Goal: Task Accomplishment & Management: Manage account settings

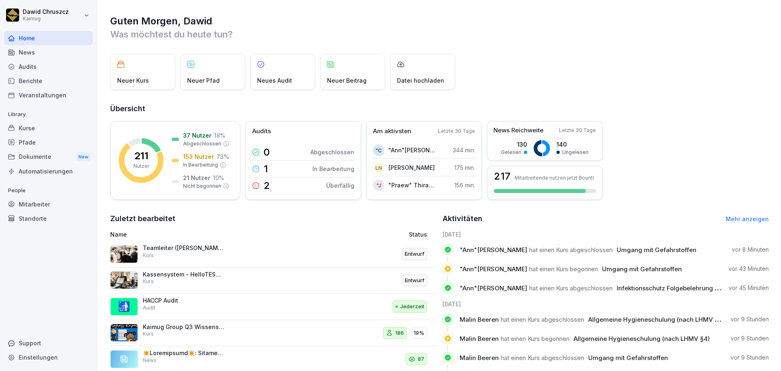
click at [31, 67] on div "Audits" at bounding box center [48, 66] width 89 height 14
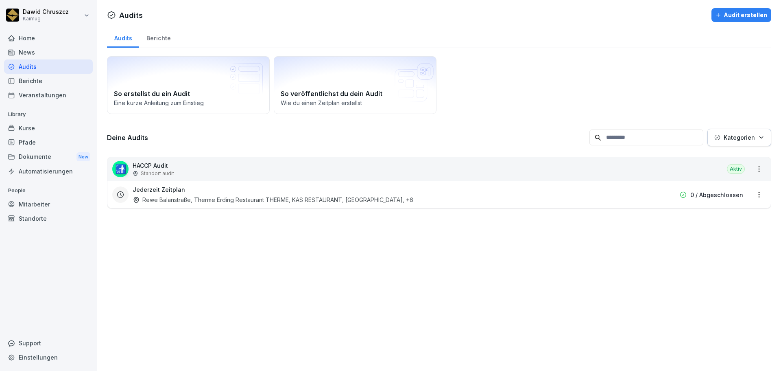
drag, startPoint x: 248, startPoint y: 186, endPoint x: 260, endPoint y: 194, distance: 13.9
click at [250, 188] on div "Jederzeit Zeitplan Rewe Balanstraße, Therme Erding Restaurant THERME, KAS RESTA…" at bounding box center [387, 194] width 509 height 19
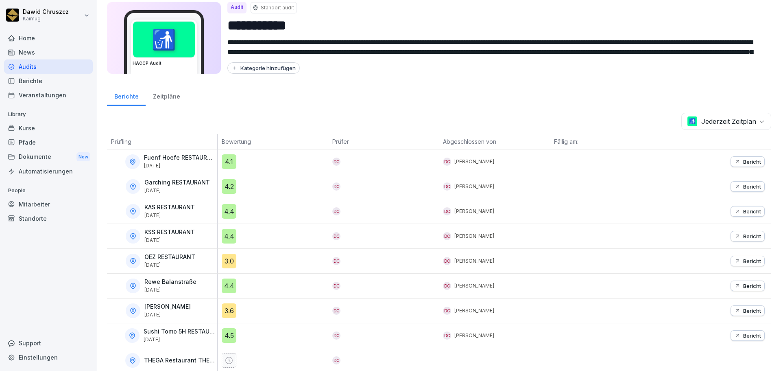
scroll to position [65, 0]
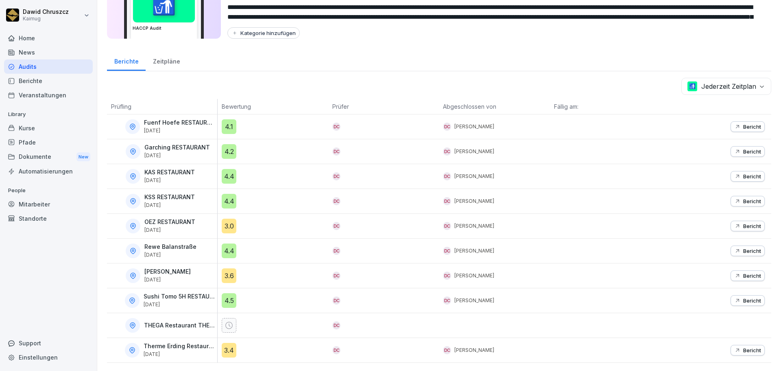
click at [389, 247] on p "Bericht" at bounding box center [752, 250] width 18 height 7
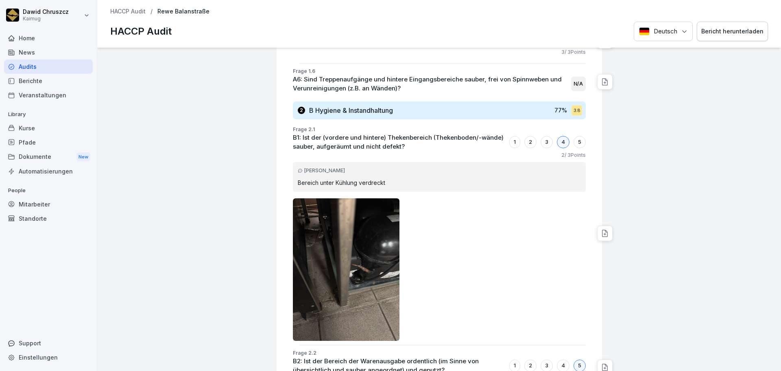
scroll to position [529, 0]
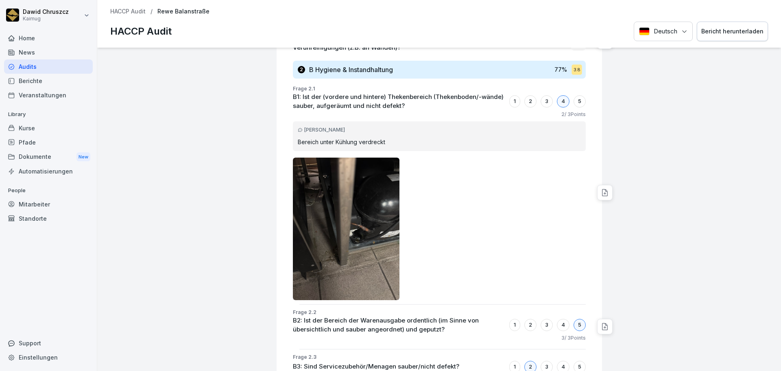
click at [349, 203] on img at bounding box center [346, 228] width 107 height 142
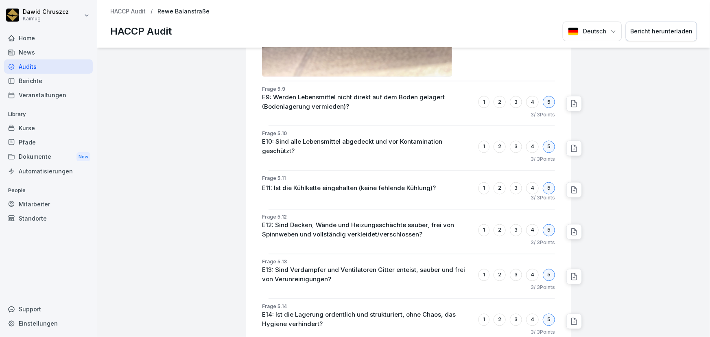
scroll to position [5380, 0]
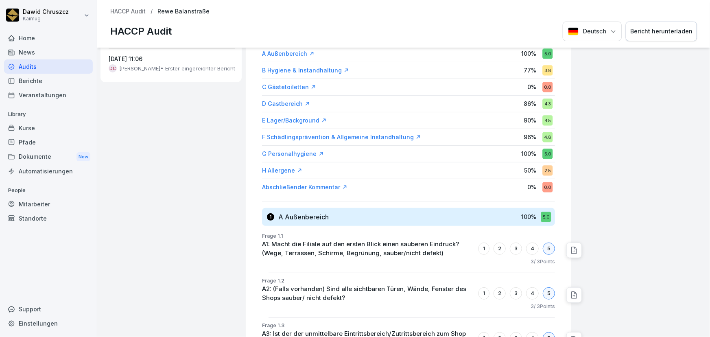
scroll to position [0, 0]
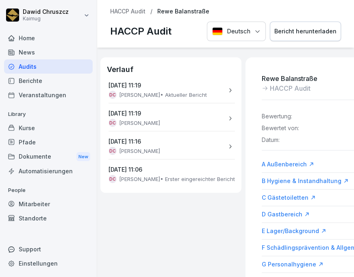
click at [43, 68] on div "Audits" at bounding box center [48, 66] width 89 height 14
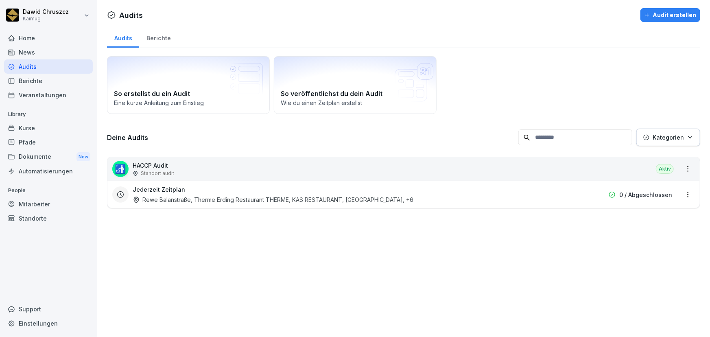
click at [163, 188] on h3 "Jederzeit Zeitplan" at bounding box center [159, 189] width 52 height 9
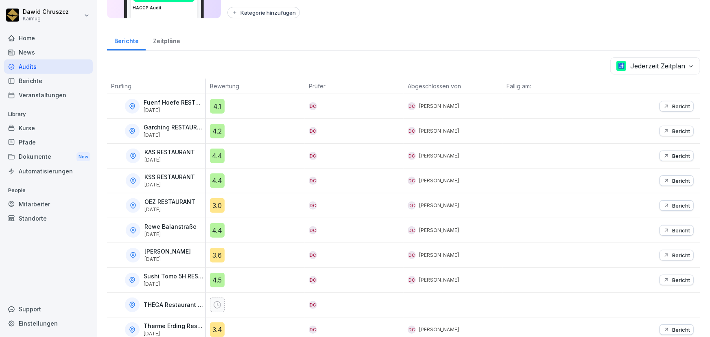
scroll to position [98, 0]
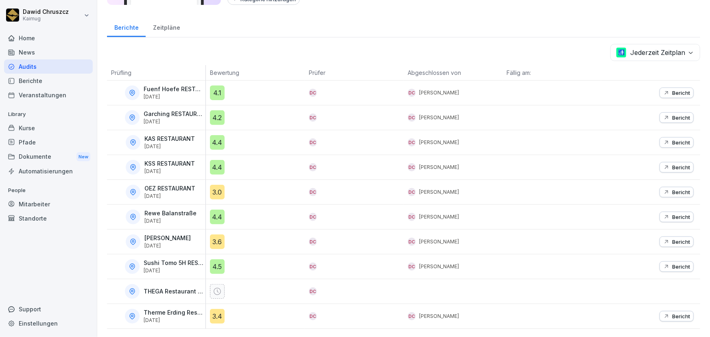
click at [174, 304] on p "Therme Erding Restaurant THERME" at bounding box center [174, 312] width 60 height 7
click at [389, 304] on p "Bericht" at bounding box center [681, 316] width 18 height 7
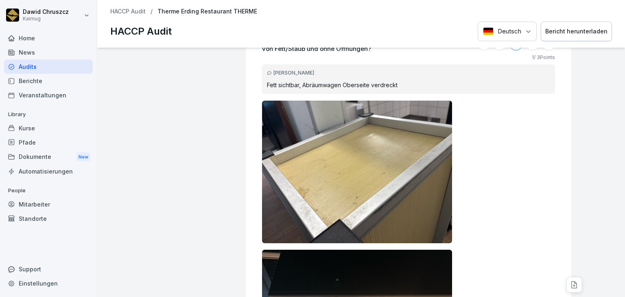
scroll to position [11313, 0]
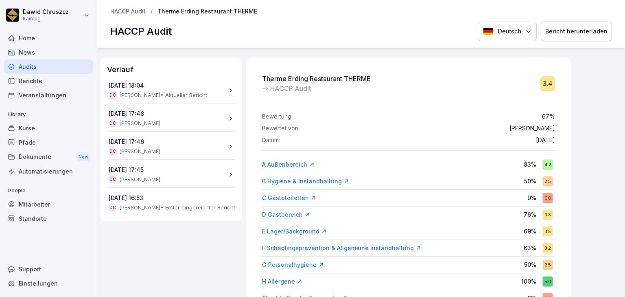
click at [29, 68] on div "Audits" at bounding box center [48, 66] width 89 height 14
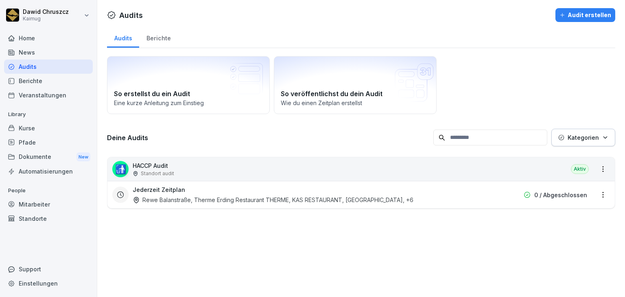
click at [181, 192] on h3 "Jederzeit Zeitplan" at bounding box center [159, 189] width 52 height 9
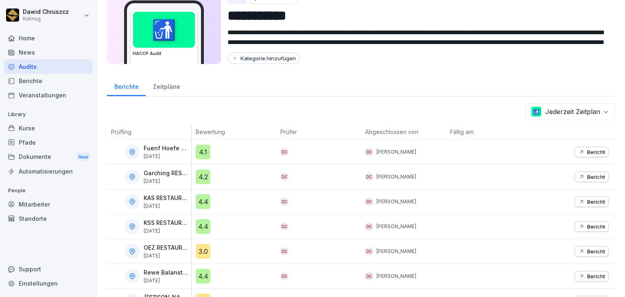
scroll to position [65, 0]
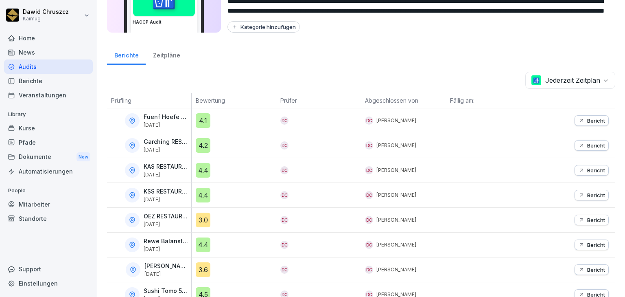
click at [164, 164] on p "KAS RESTAURANT" at bounding box center [167, 166] width 46 height 7
click at [389, 167] on p "Bericht" at bounding box center [596, 170] width 18 height 7
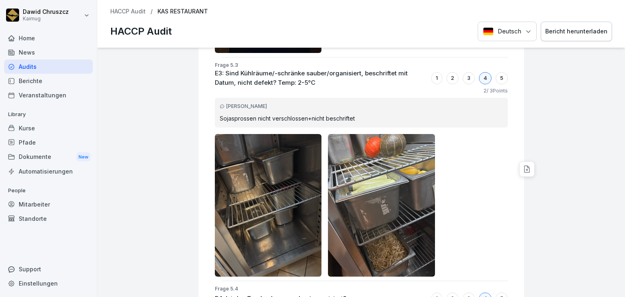
scroll to position [6119, 0]
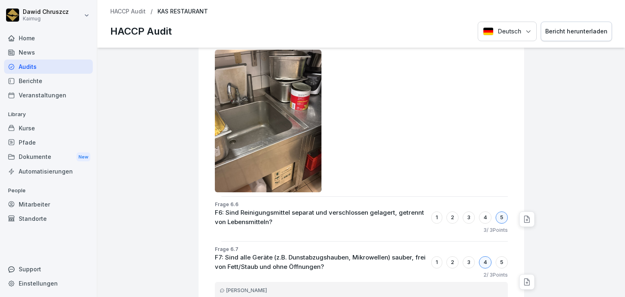
scroll to position [7710, 0]
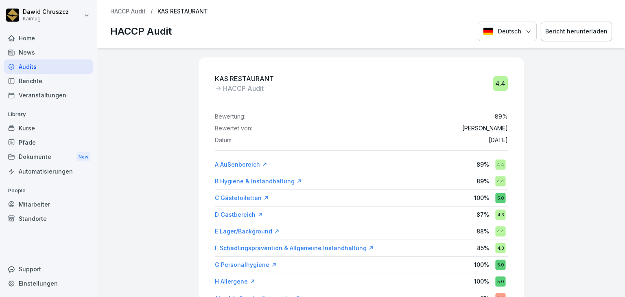
click at [389, 33] on div "Bericht herunterladen" at bounding box center [576, 31] width 62 height 9
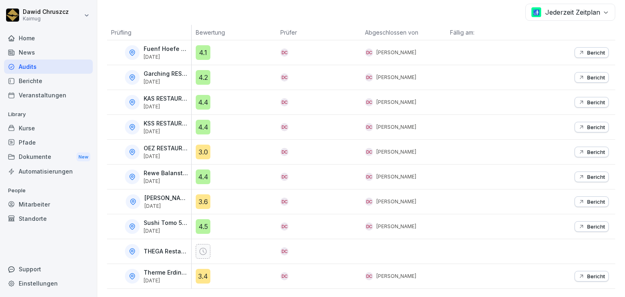
scroll to position [136, 0]
click at [161, 194] on p "Shang Miang" at bounding box center [167, 197] width 46 height 7
click at [389, 198] on div "Bericht" at bounding box center [591, 201] width 27 height 7
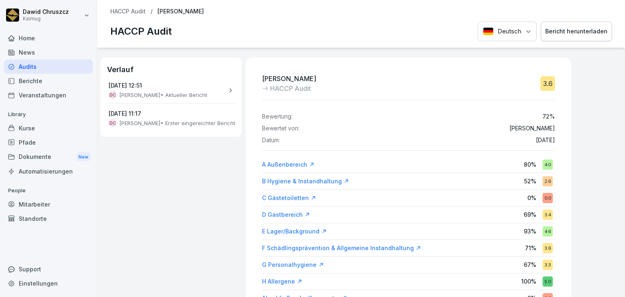
click at [389, 28] on div "Bericht herunterladen" at bounding box center [576, 31] width 62 height 9
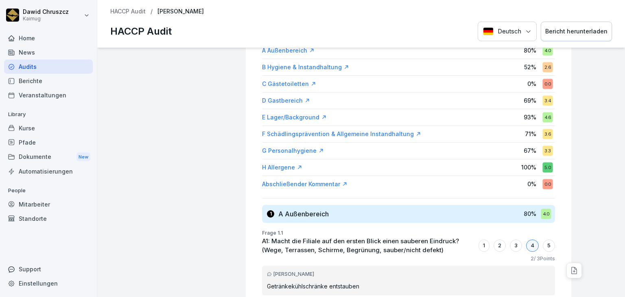
scroll to position [130, 0]
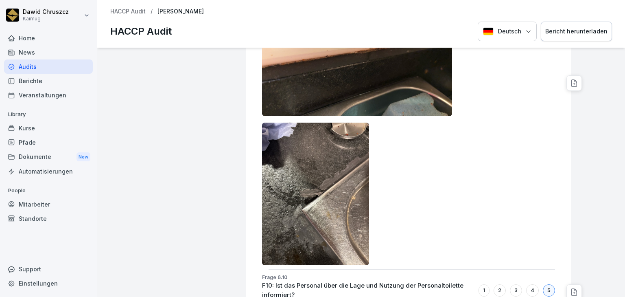
scroll to position [9895, 0]
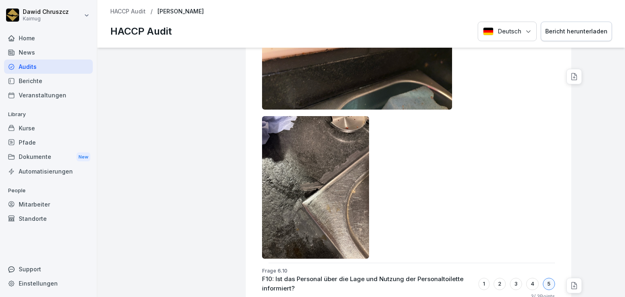
click at [389, 191] on div at bounding box center [408, 112] width 293 height 291
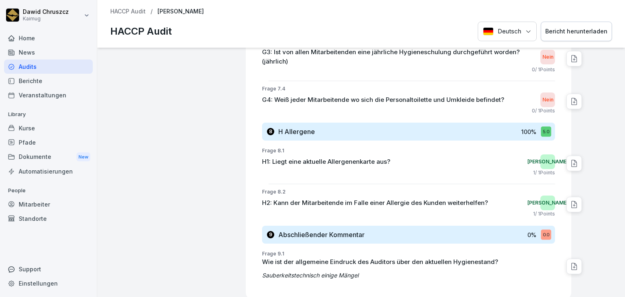
scroll to position [10286, 0]
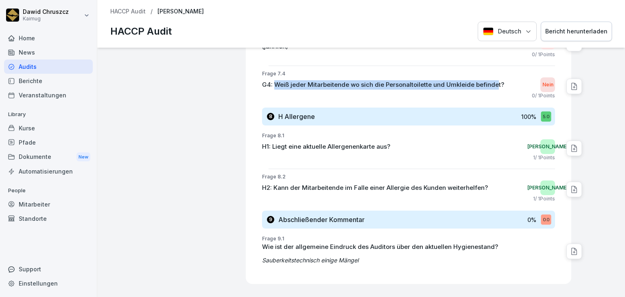
drag, startPoint x: 273, startPoint y: 61, endPoint x: 492, endPoint y: 60, distance: 219.7
click at [389, 80] on p "G4: Weiß jeder Mitarbeitende wo sich die Personaltoilette und Umkleide befindet?" at bounding box center [383, 84] width 242 height 9
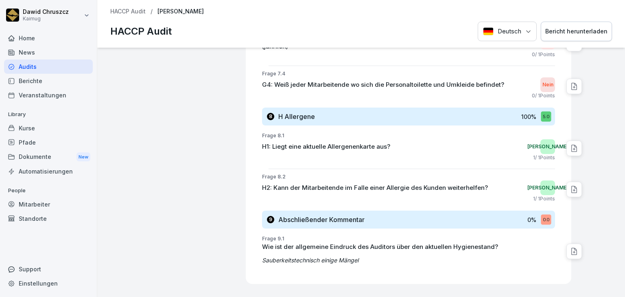
click at [389, 92] on div "0 / 1 Points" at bounding box center [408, 95] width 293 height 7
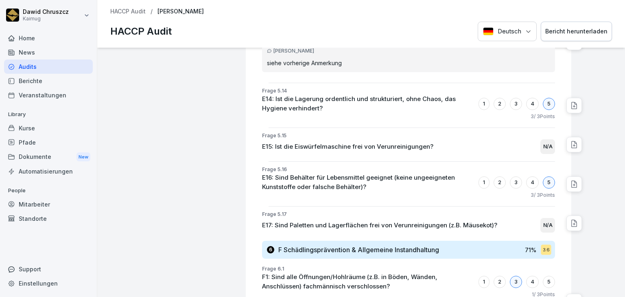
scroll to position [8935, 0]
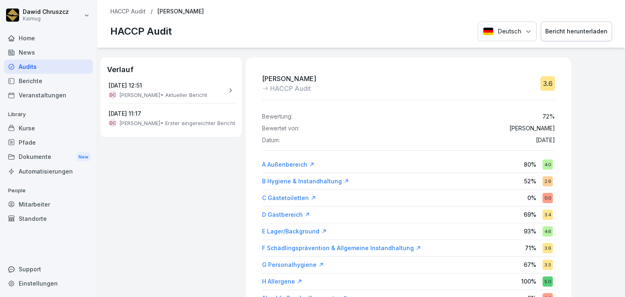
click at [45, 66] on div "Audits" at bounding box center [48, 66] width 89 height 14
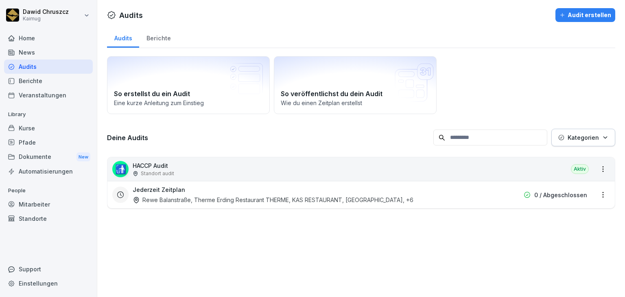
click at [205, 192] on div "Jederzeit Zeitplan Rewe Balanstraße, Therme Erding Restaurant THERME, KAS RESTA…" at bounding box center [309, 194] width 353 height 19
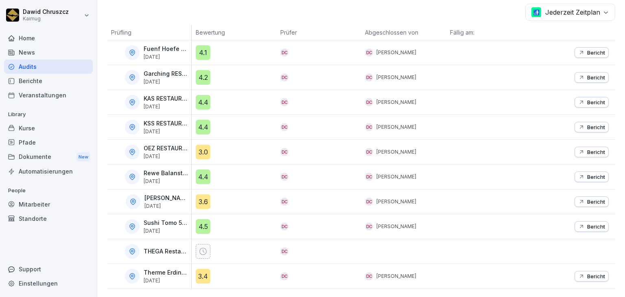
scroll to position [136, 0]
click at [129, 249] on icon at bounding box center [132, 250] width 7 height 7
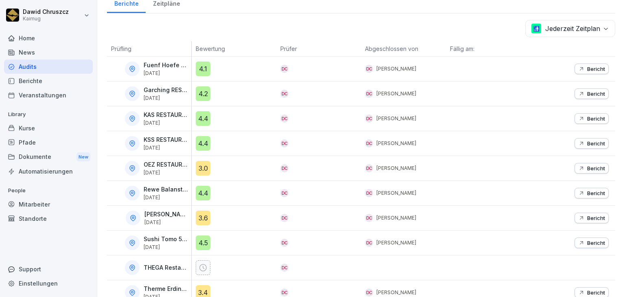
scroll to position [71, 0]
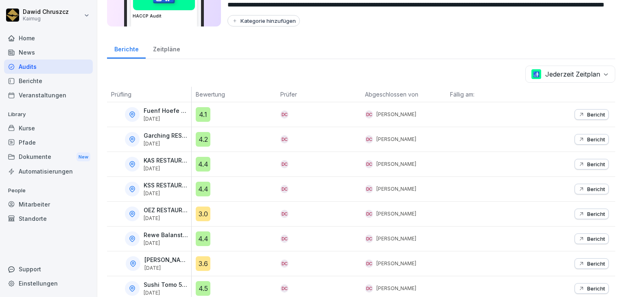
click at [389, 76] on body "**********" at bounding box center [312, 148] width 625 height 297
click at [313, 60] on html "**********" at bounding box center [312, 148] width 625 height 297
click at [165, 49] on div "Zeitpläne" at bounding box center [167, 48] width 42 height 21
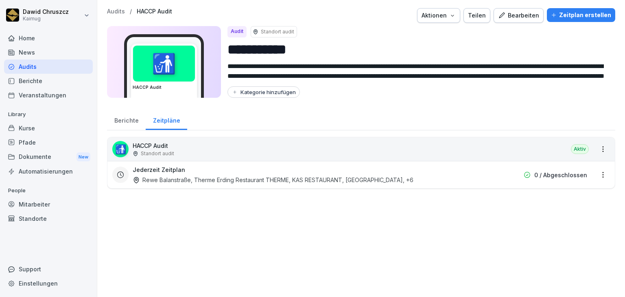
click at [145, 164] on div "Jederzeit Zeitplan Rewe Balanstraße, Therme Erding Restaurant THERME, KAS RESTA…" at bounding box center [360, 174] width 507 height 27
click at [150, 168] on h3 "Jederzeit Zeitplan" at bounding box center [159, 169] width 52 height 9
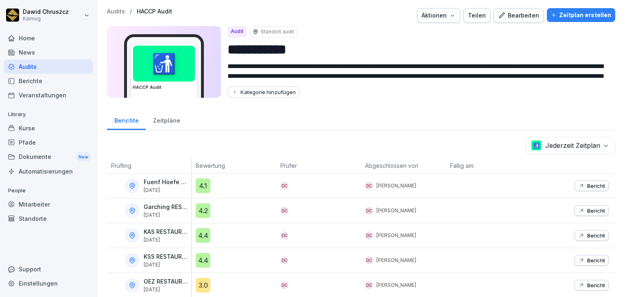
click at [284, 31] on p "Standort audit" at bounding box center [277, 31] width 33 height 7
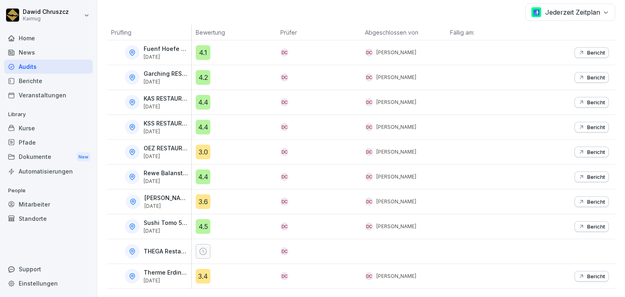
scroll to position [136, 0]
click at [39, 126] on div "Kurse" at bounding box center [48, 128] width 89 height 14
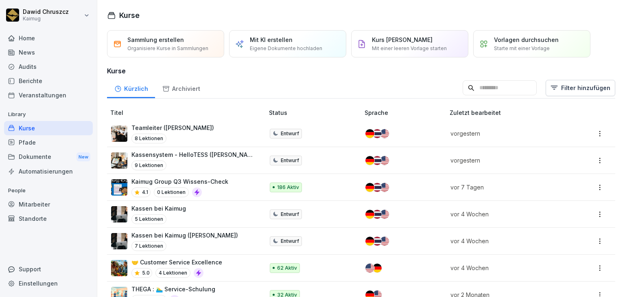
click at [232, 78] on div "Kürzlich Archiviert Filter hinzufügen" at bounding box center [361, 87] width 508 height 21
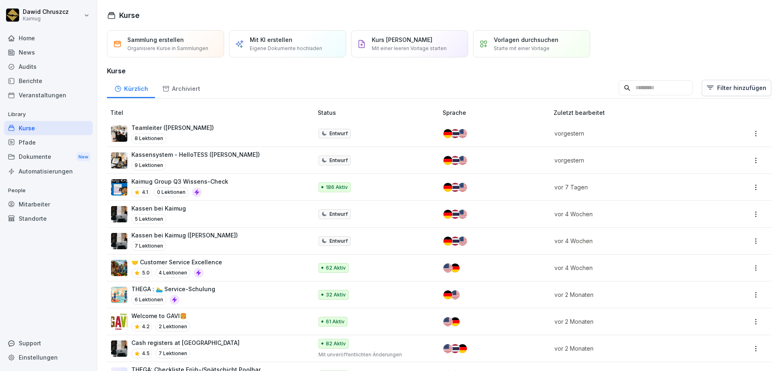
click at [212, 179] on p "Kaimug Group Q3 Wissens-Check" at bounding box center [179, 181] width 97 height 9
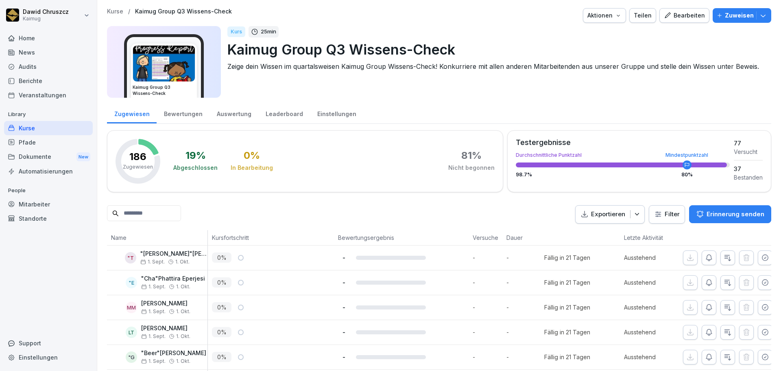
click at [277, 117] on div "Leaderboard" at bounding box center [284, 113] width 52 height 21
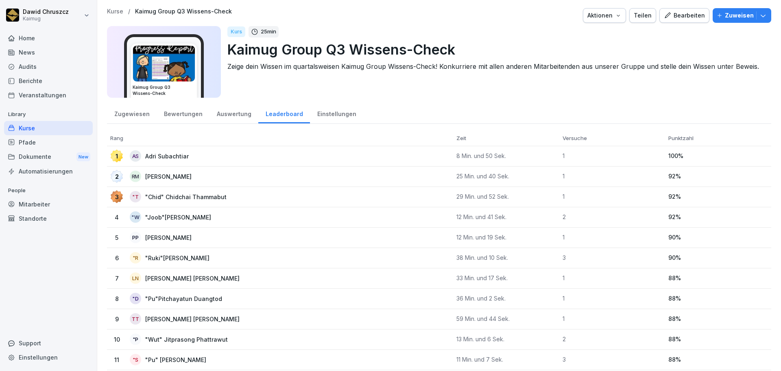
click at [278, 115] on div "Leaderboard" at bounding box center [284, 113] width 52 height 21
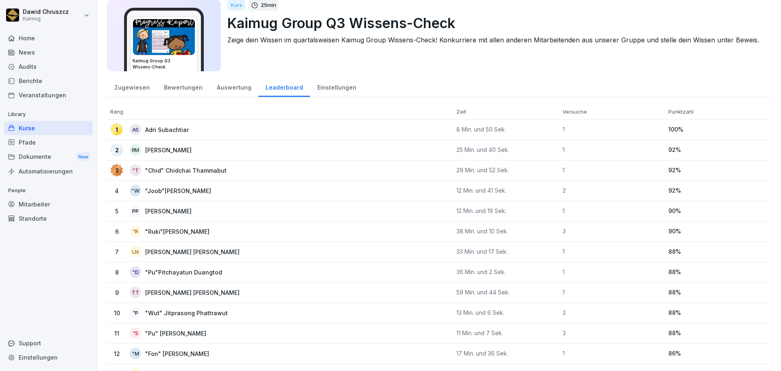
scroll to position [41, 0]
